Goal: Transaction & Acquisition: Purchase product/service

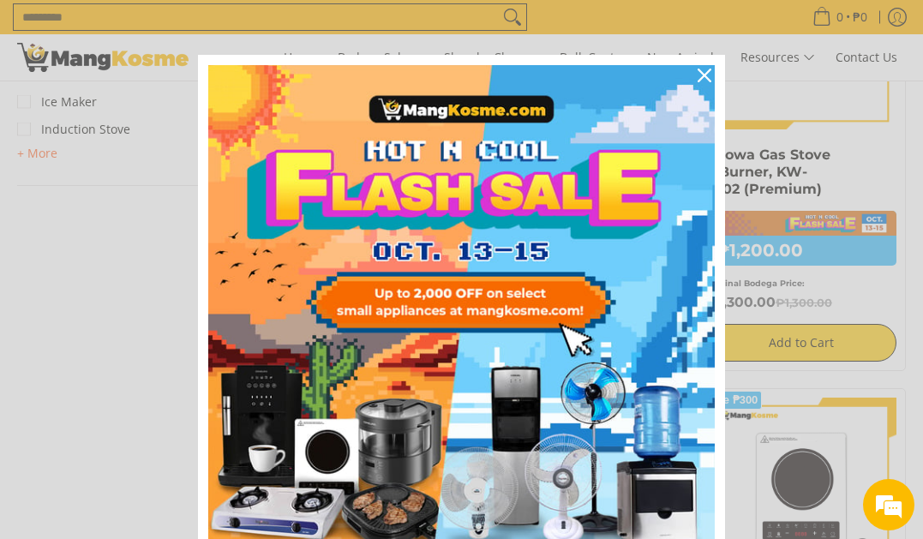
scroll to position [686, 0]
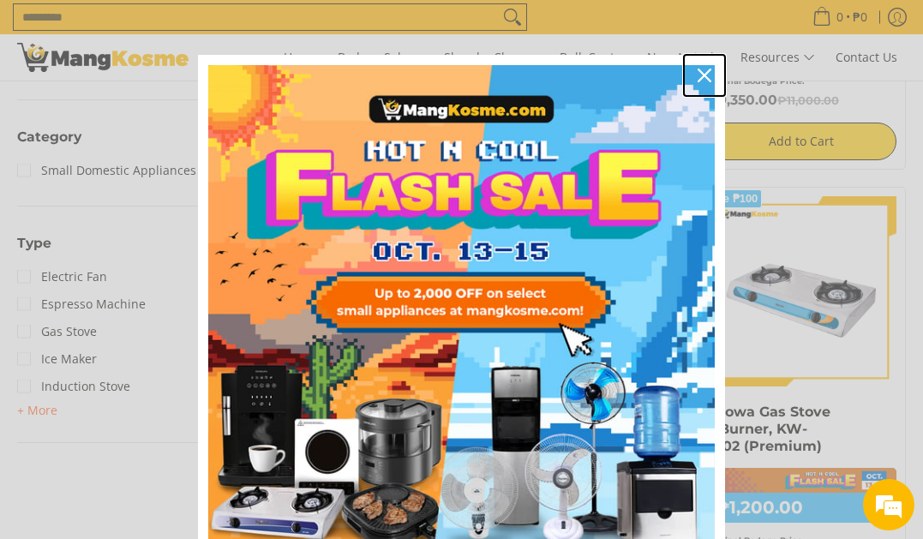
click at [698, 75] on icon "close icon" at bounding box center [705, 76] width 14 height 14
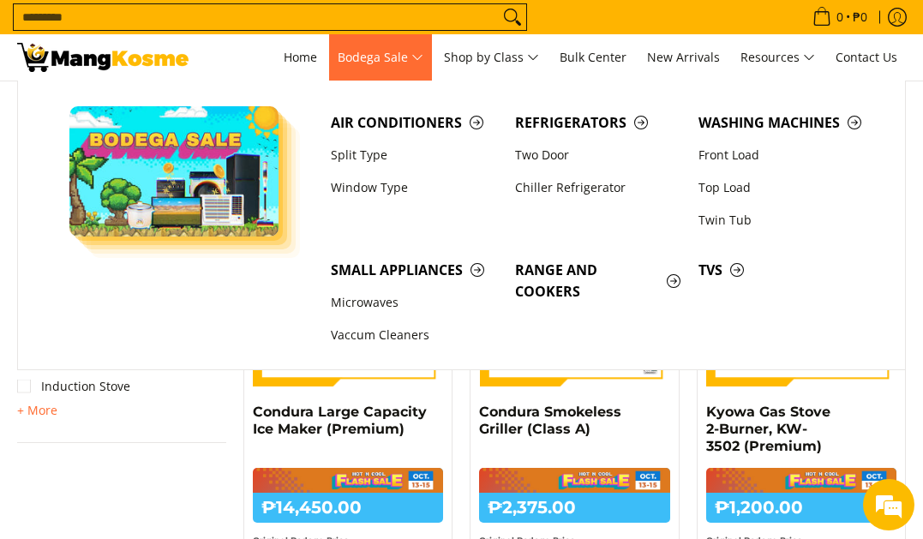
scroll to position [0, 0]
click at [535, 148] on link "Two Door" at bounding box center [597, 155] width 183 height 33
